Goal: Information Seeking & Learning: Learn about a topic

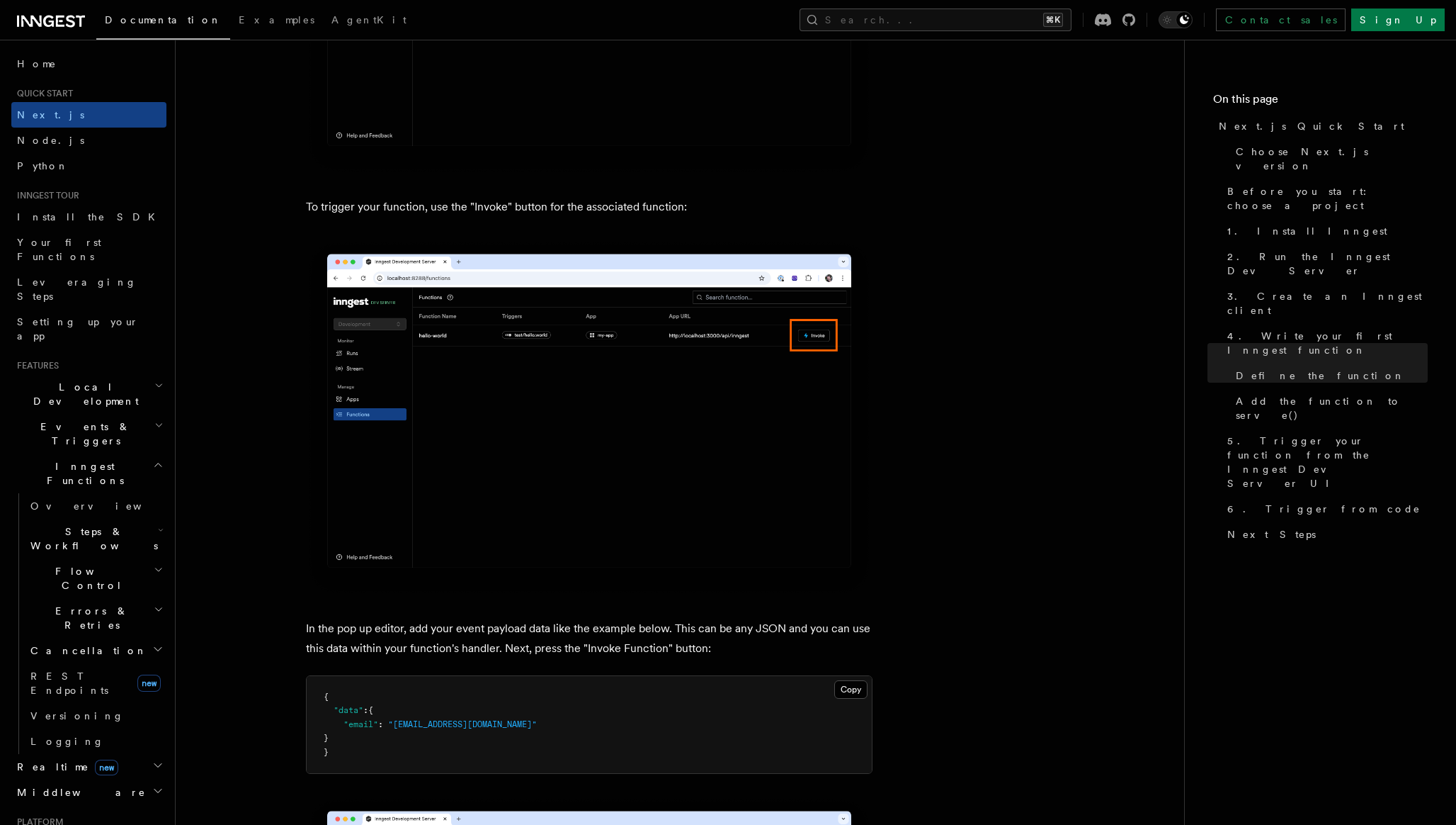
scroll to position [3691, 0]
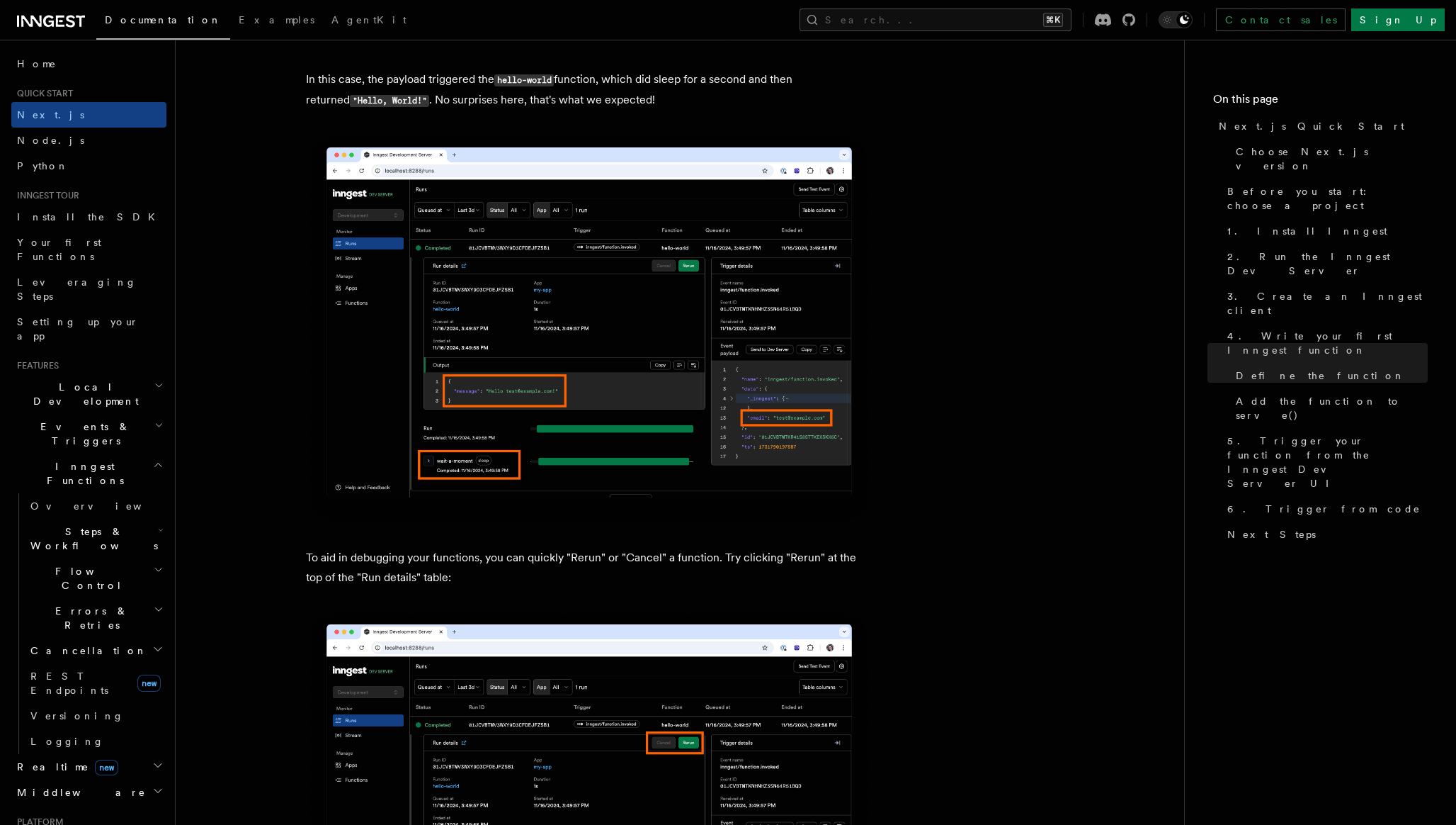
scroll to position [5719, 0]
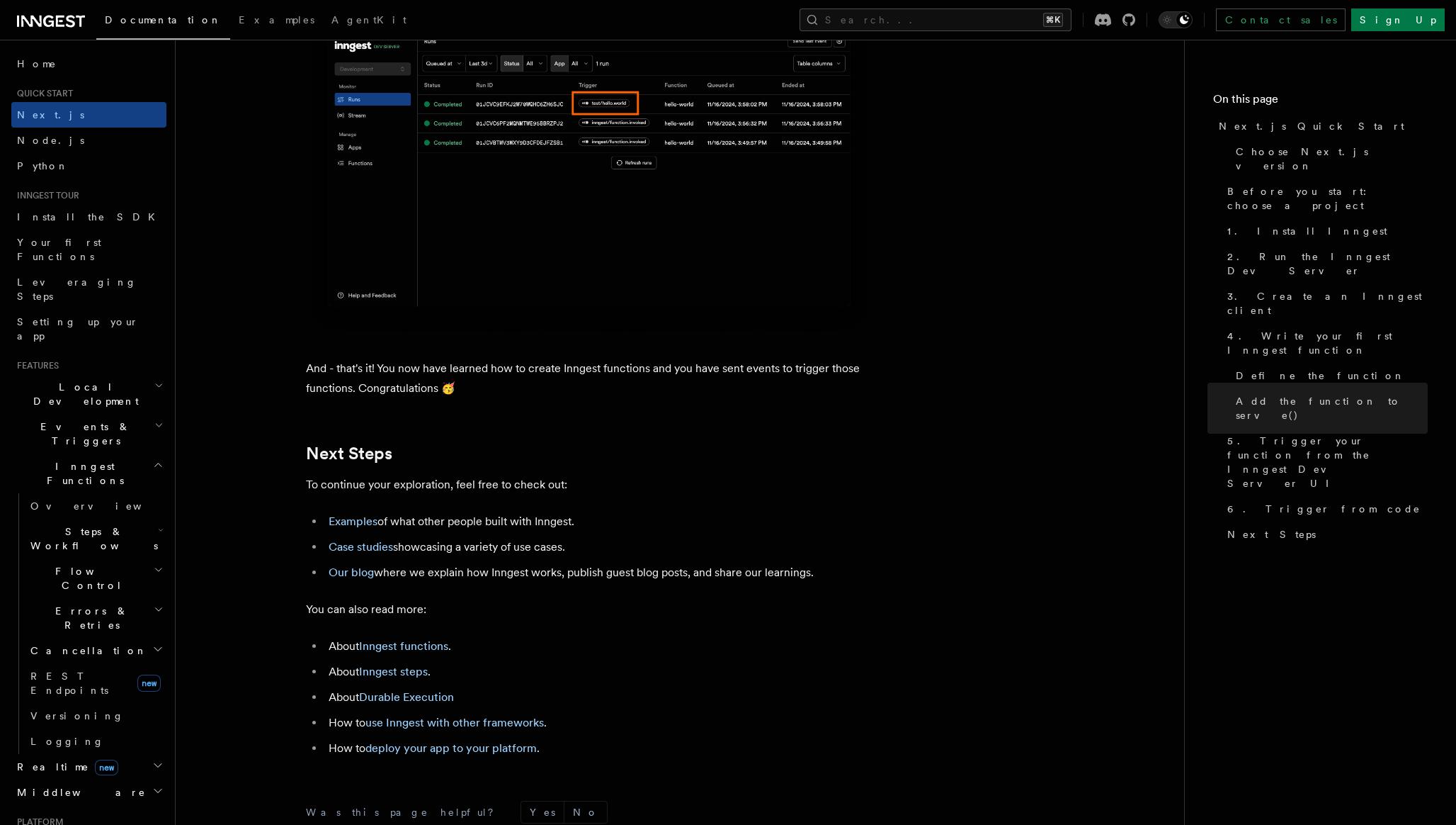
scroll to position [8727, 0]
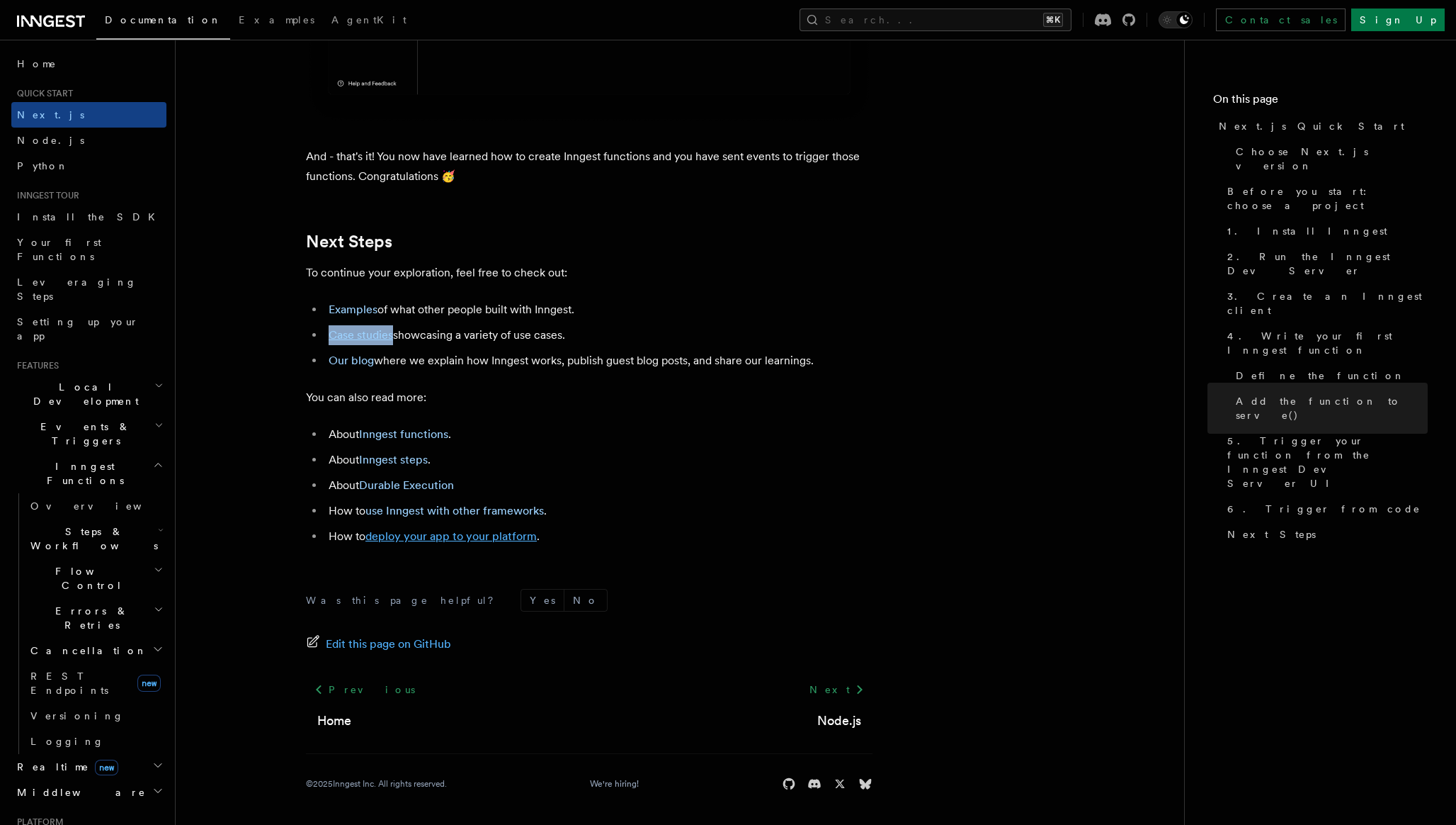
click at [449, 540] on link "deploy your app to your platform" at bounding box center [451, 536] width 172 height 14
